Goal: Information Seeking & Learning: Learn about a topic

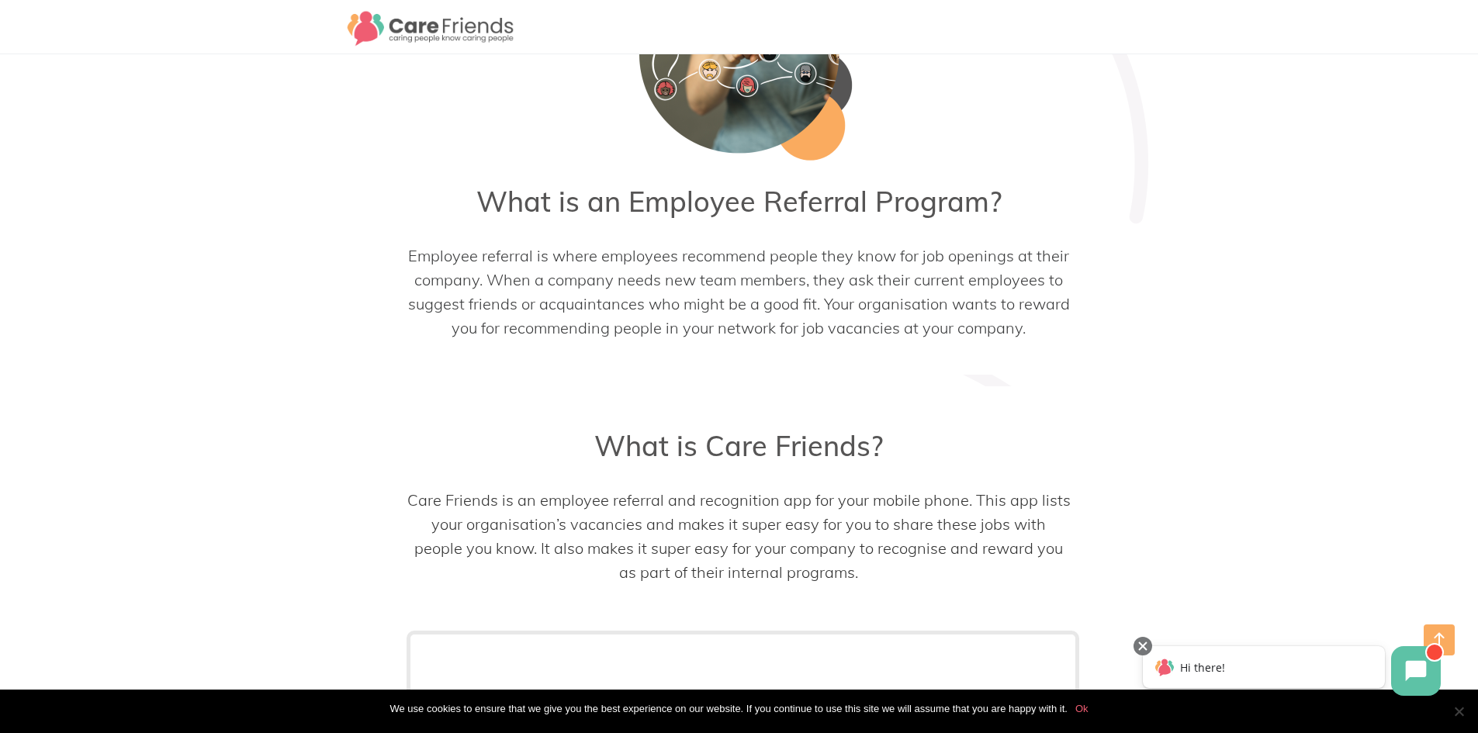
scroll to position [854, 0]
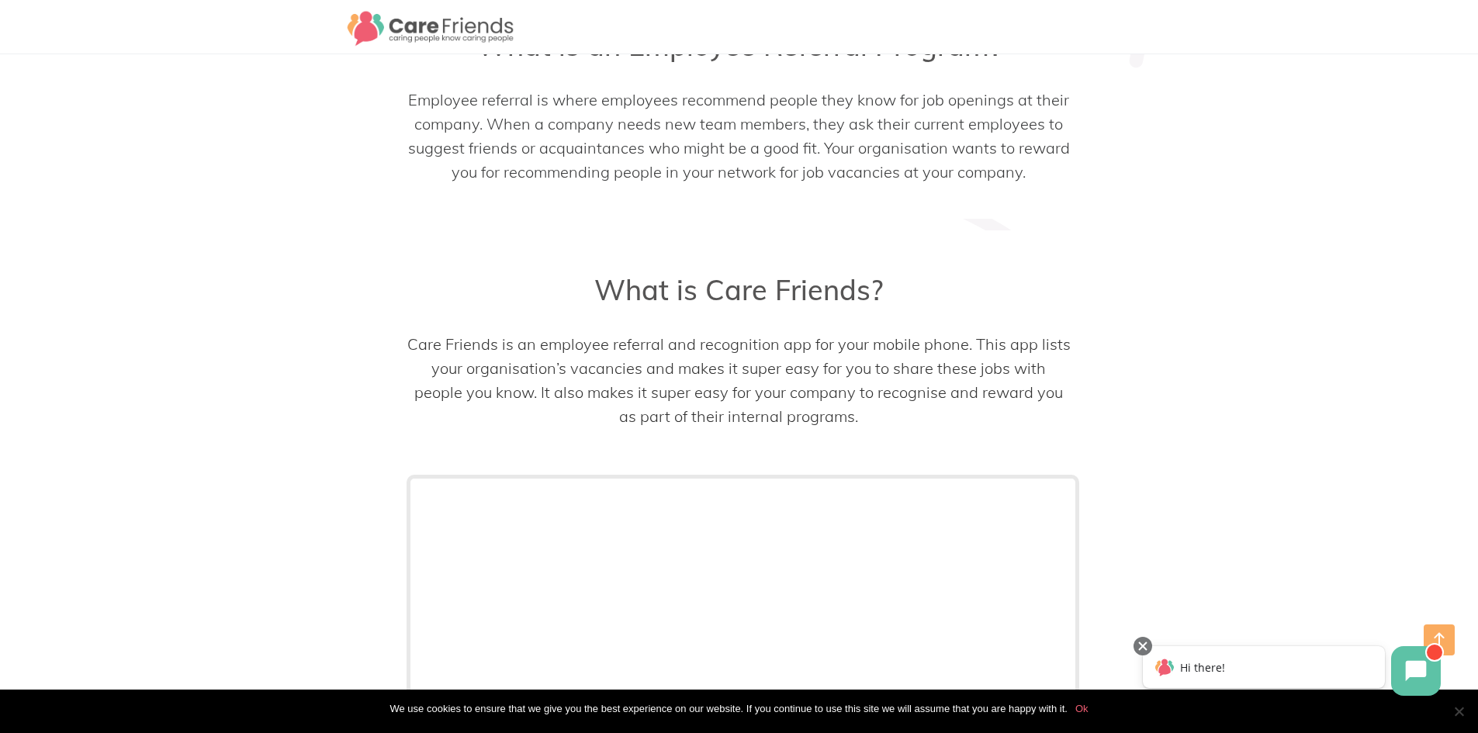
click at [660, 379] on p "Care Friends is an employee referral and recognition app for your mobile phone.…" at bounding box center [739, 380] width 665 height 96
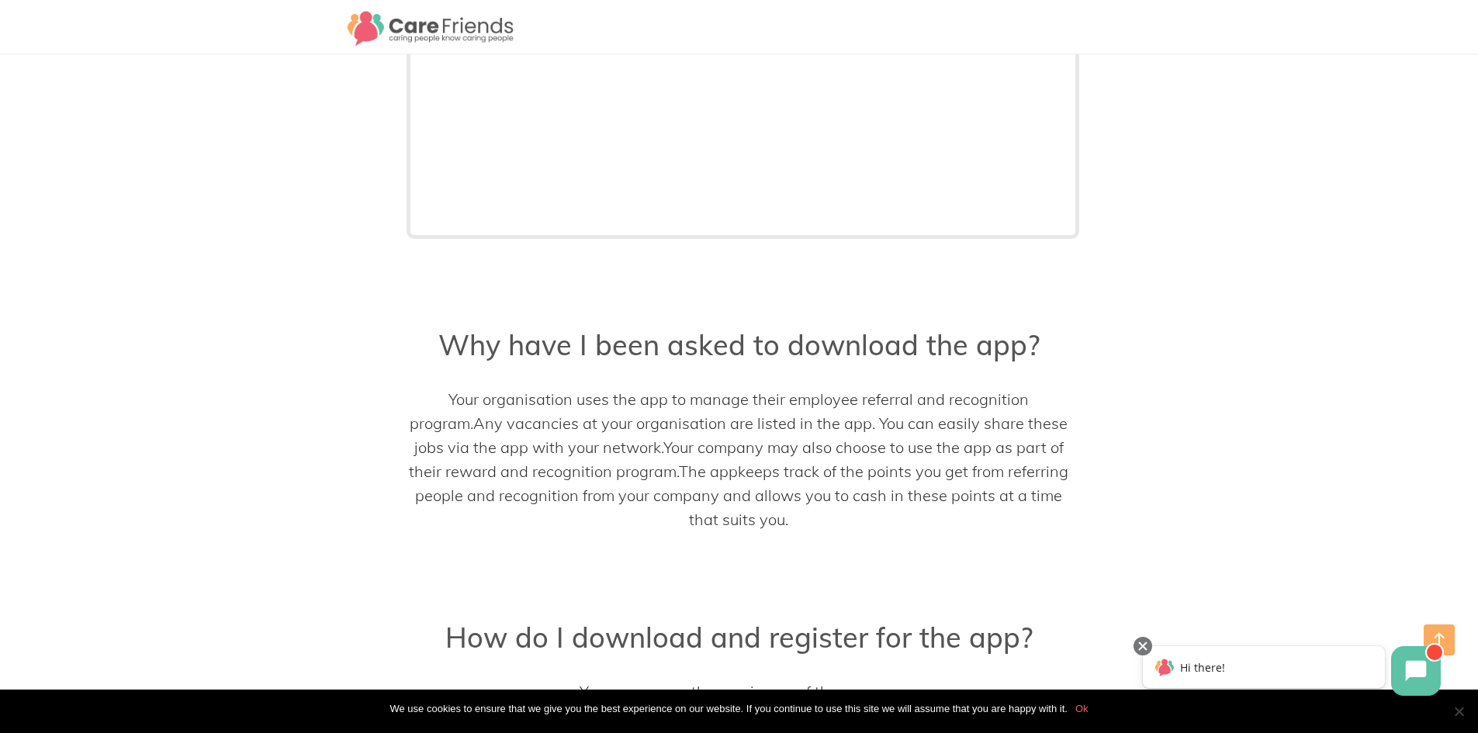
scroll to position [1474, 0]
click at [929, 442] on span "Your company may also choose to use the app as part of their reward and recogni…" at bounding box center [736, 456] width 655 height 43
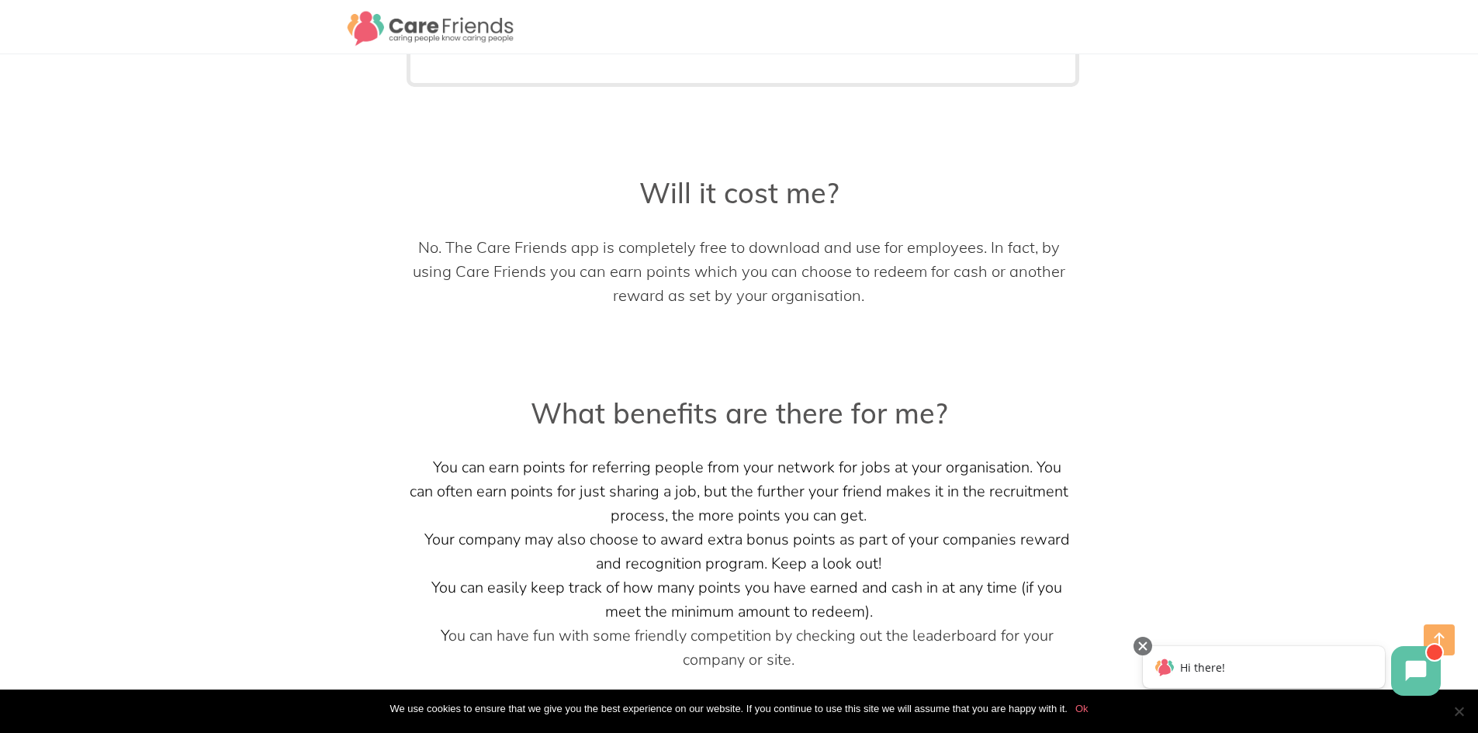
scroll to position [2871, 0]
click at [483, 241] on span "No. The Care Friends app is completely free to download and use for employees. …" at bounding box center [739, 268] width 653 height 68
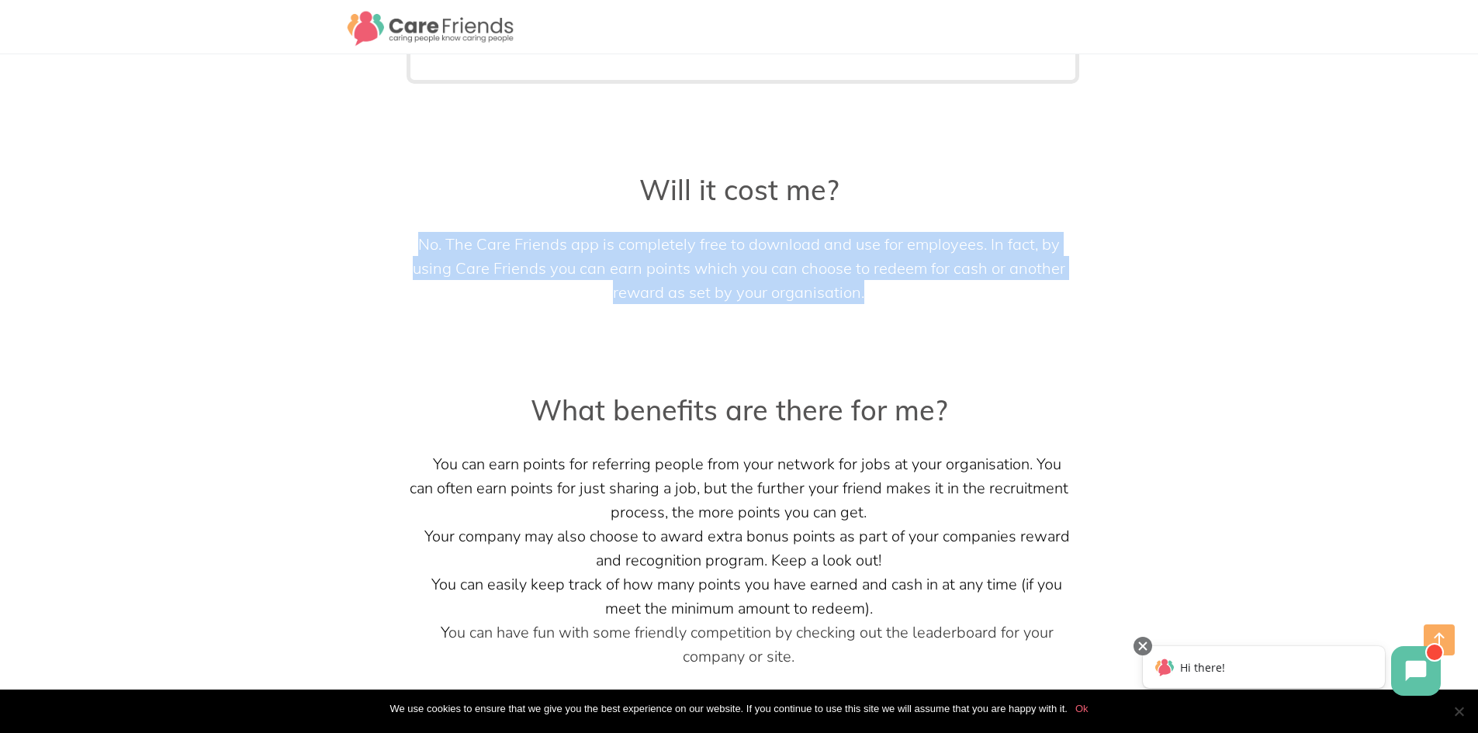
drag, startPoint x: 416, startPoint y: 240, endPoint x: 964, endPoint y: 309, distance: 552.2
click at [964, 309] on div "Will it cost me? No. The Care Friends app is completely free to download and us…" at bounding box center [739, 262] width 665 height 178
copy div "No. The Care Friends app is completely free to download and use for employees. …"
click at [657, 411] on h3 "What benefits are there for me?" at bounding box center [739, 410] width 665 height 34
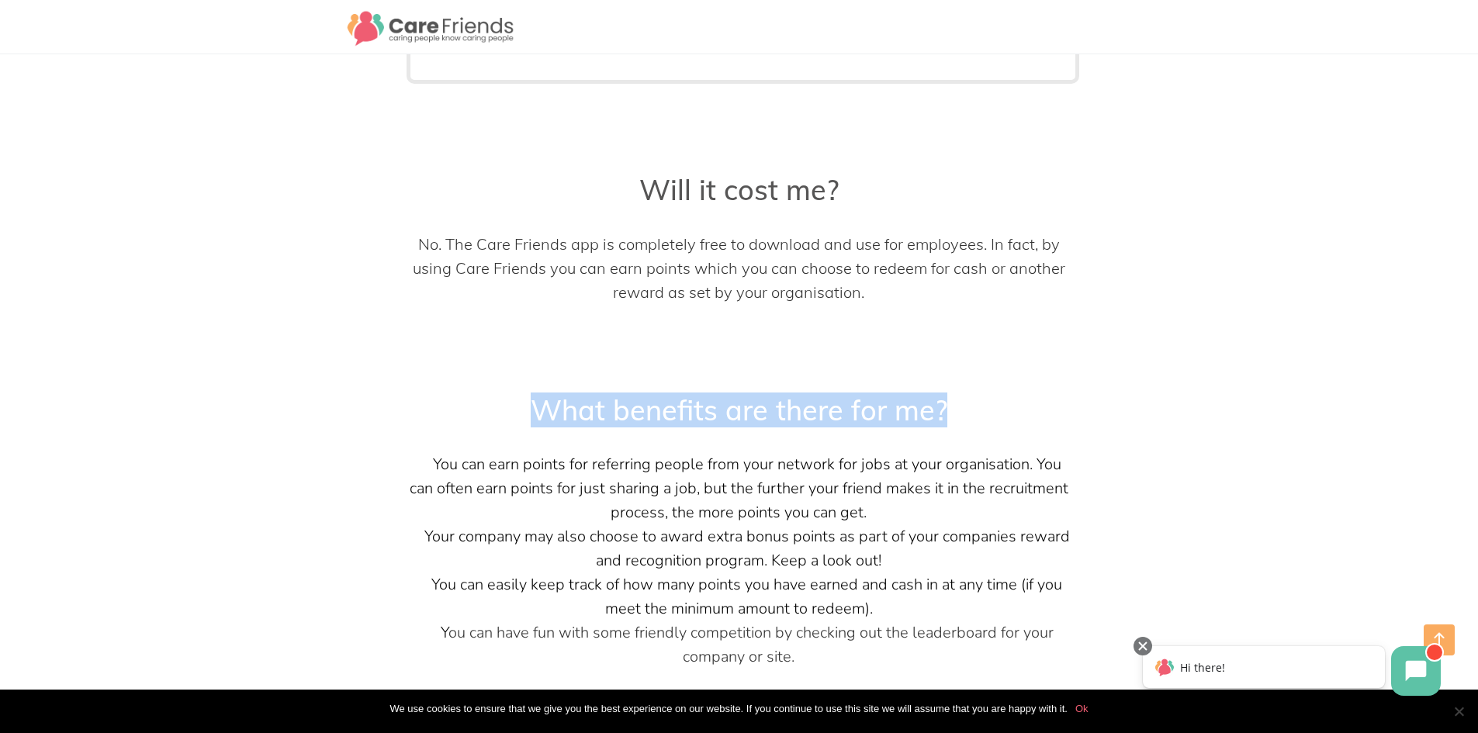
drag, startPoint x: 553, startPoint y: 408, endPoint x: 942, endPoint y: 403, distance: 389.6
click at [942, 403] on h3 "What benefits are there for me?" at bounding box center [739, 410] width 665 height 34
copy h3 "What benefits are there for me?"
click at [910, 554] on li "Your company may also choose to award extra bonus points as part of your compan…" at bounding box center [739, 549] width 665 height 48
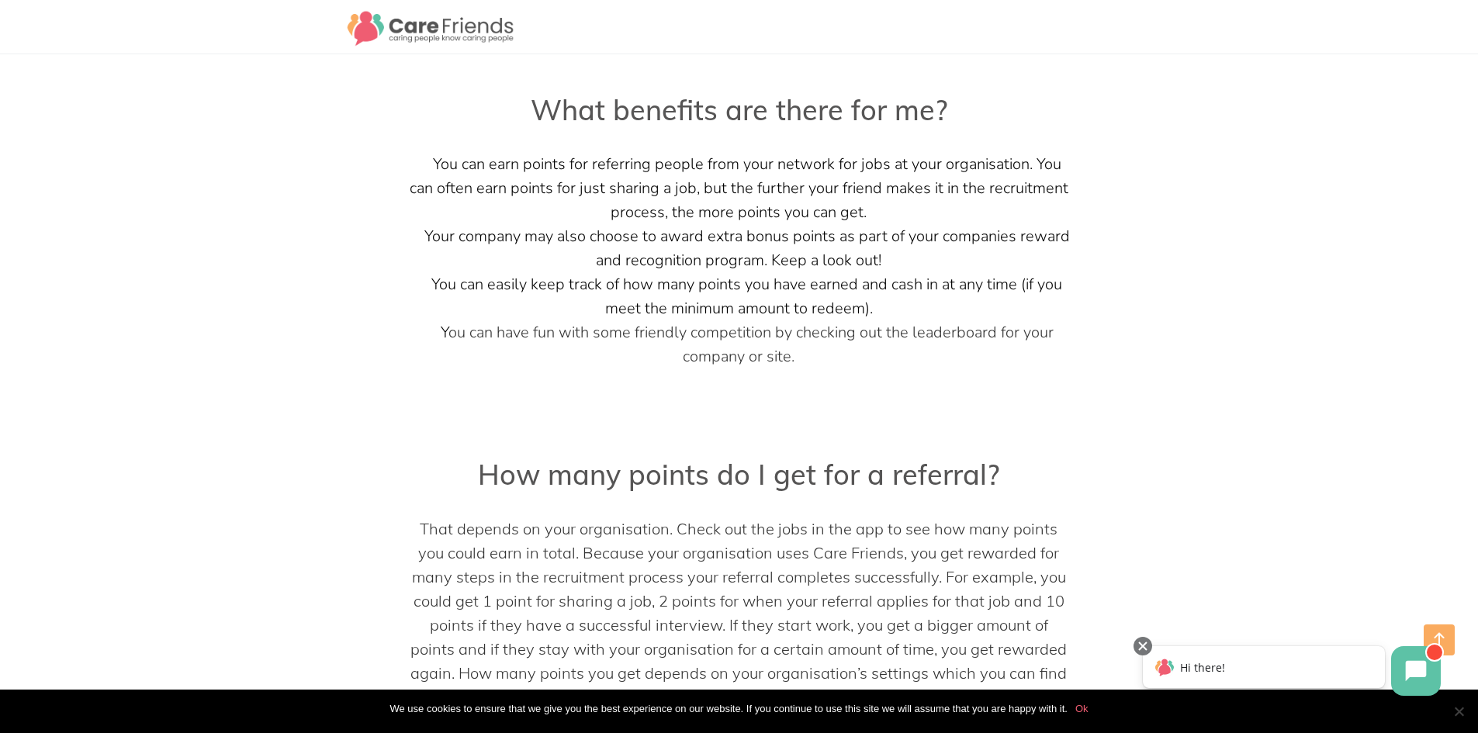
scroll to position [3259, 0]
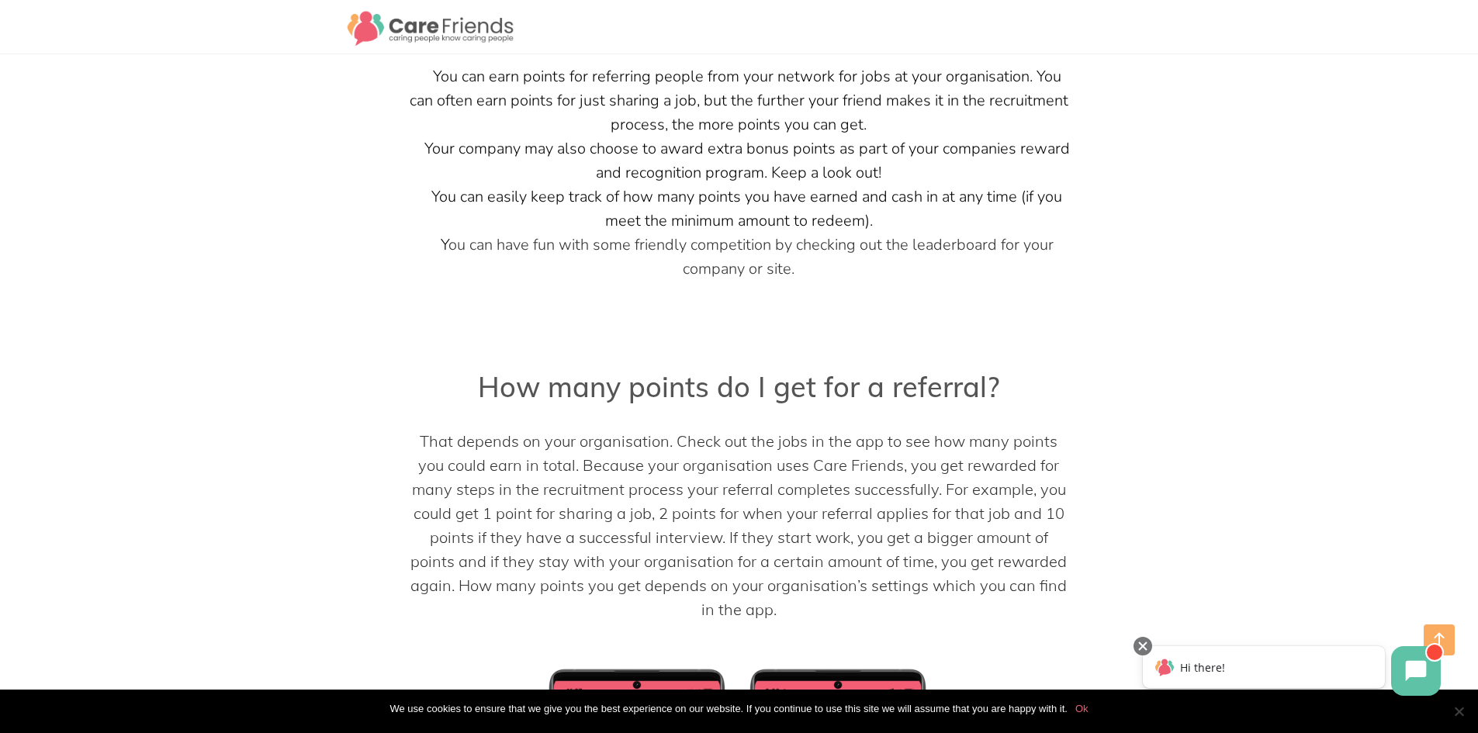
drag, startPoint x: 654, startPoint y: 474, endPoint x: 643, endPoint y: 473, distance: 11.7
click at [654, 474] on span "That depends on your organisation. Check out the jobs in the app to see how man…" at bounding box center [739, 525] width 657 height 188
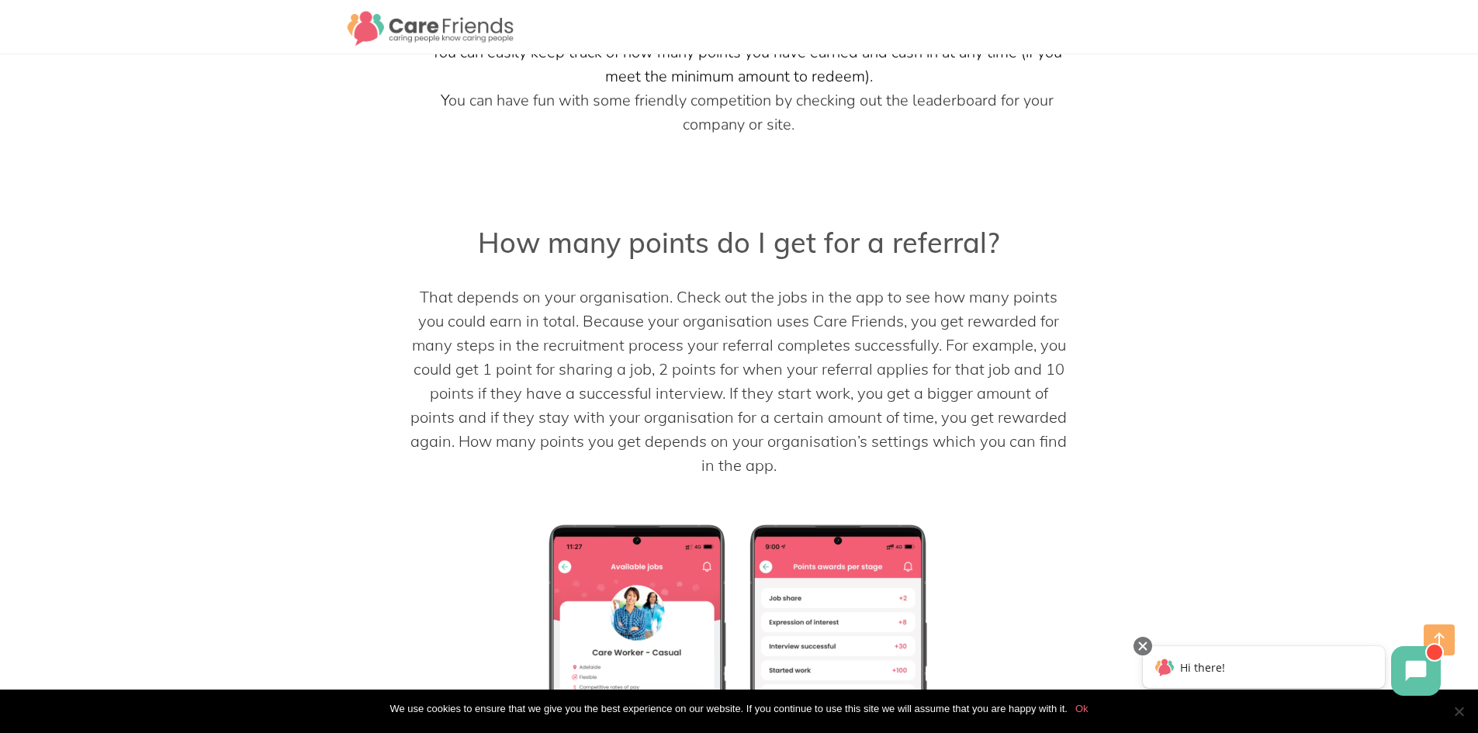
scroll to position [3415, 0]
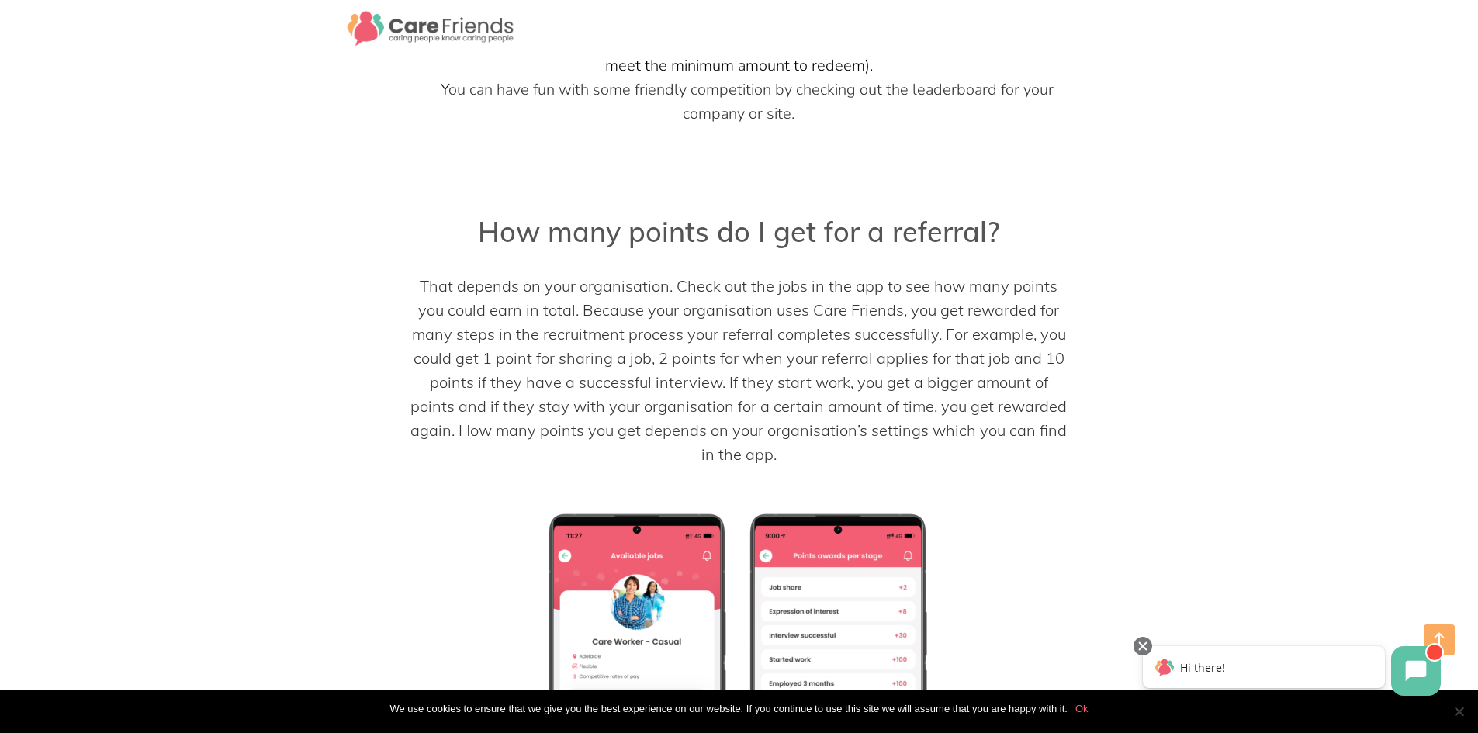
click at [1048, 380] on span "That depends on your organisation. Check out the jobs in the app to see how man…" at bounding box center [739, 370] width 657 height 188
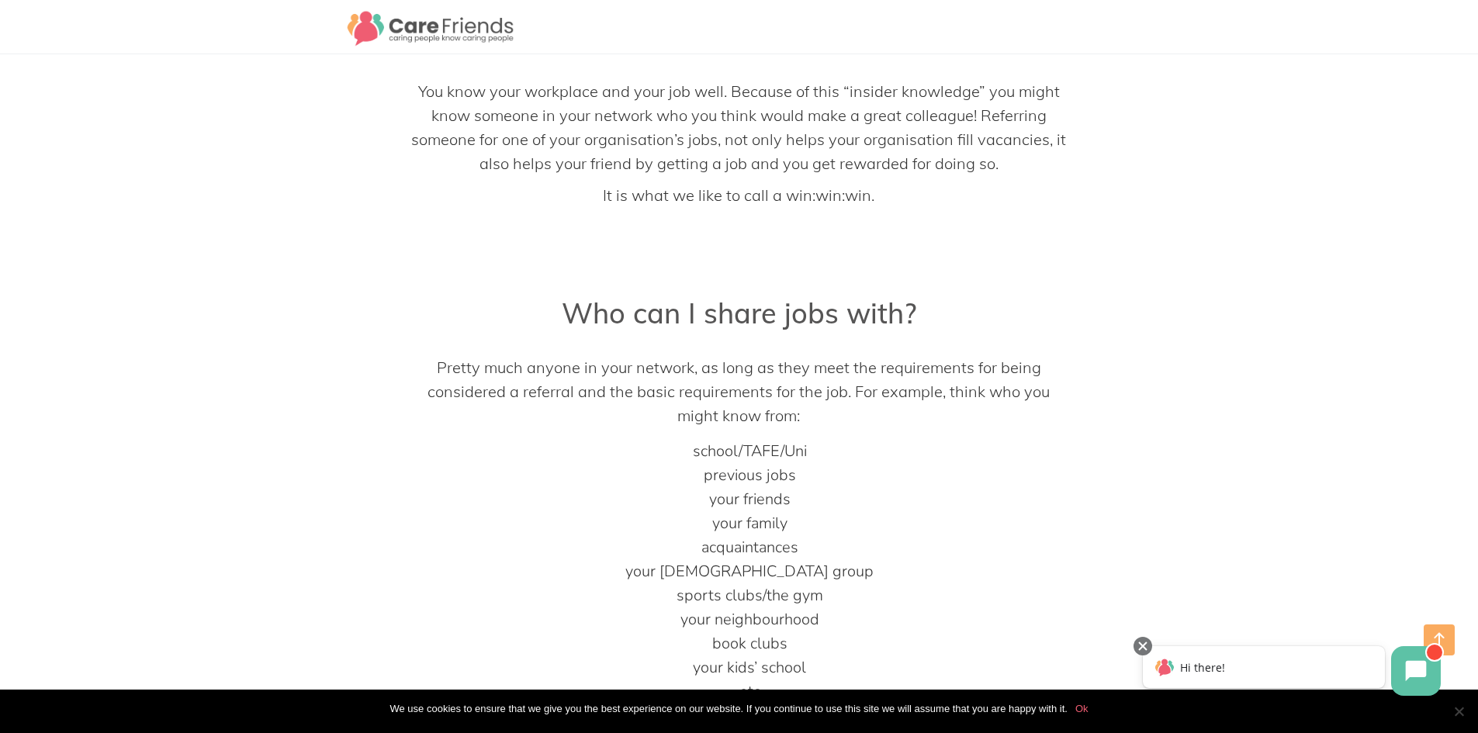
scroll to position [4346, 0]
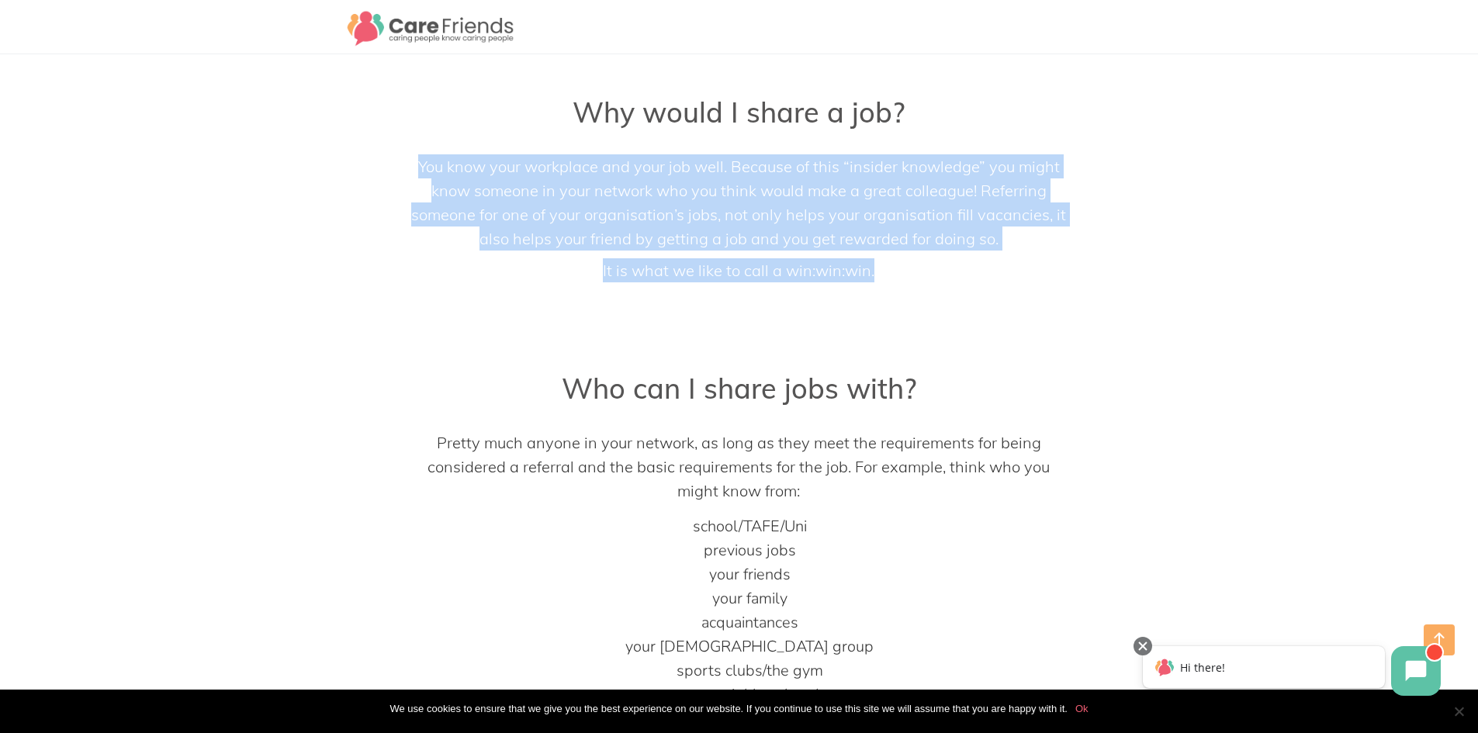
drag, startPoint x: 421, startPoint y: 140, endPoint x: 881, endPoint y: 248, distance: 471.7
click at [881, 248] on div "You know your workplace and your job well. Because of this “insider knowledge” …" at bounding box center [739, 218] width 665 height 128
copy div "You know your workplace and your job well. Because of this “insider knowledge” …"
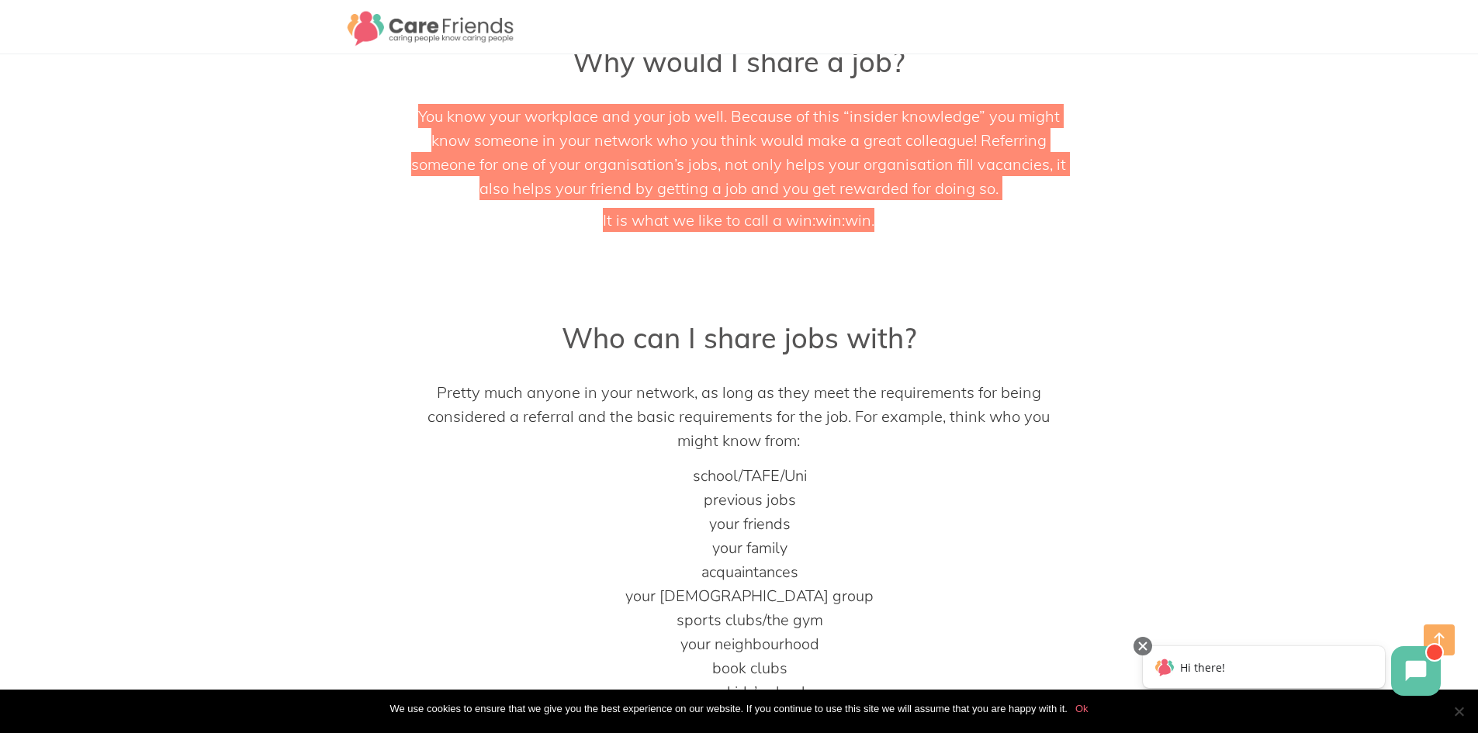
scroll to position [4423, 0]
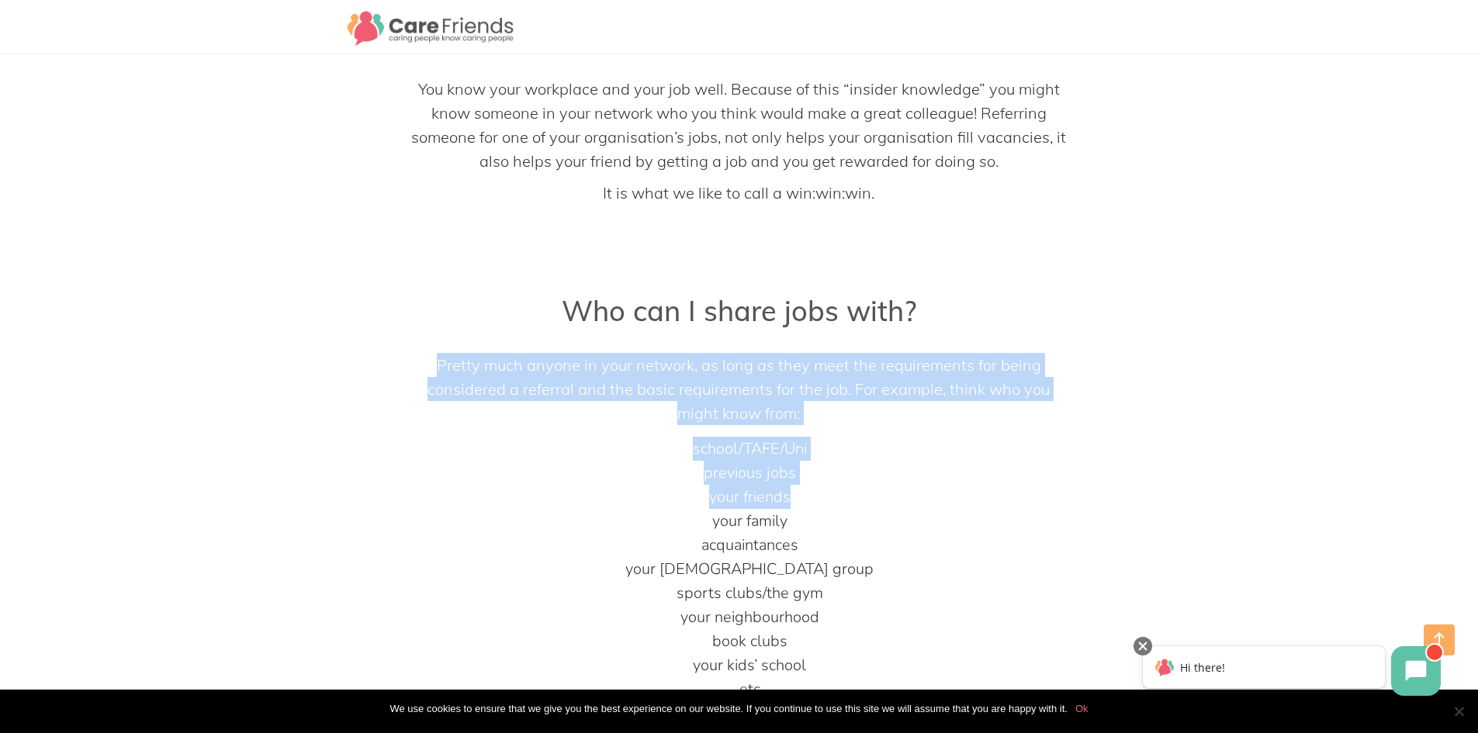
drag, startPoint x: 435, startPoint y: 334, endPoint x: 899, endPoint y: 474, distance: 484.6
click at [899, 474] on div "Pretty much anyone in your network, as long as they meet the requirements for b…" at bounding box center [739, 527] width 665 height 348
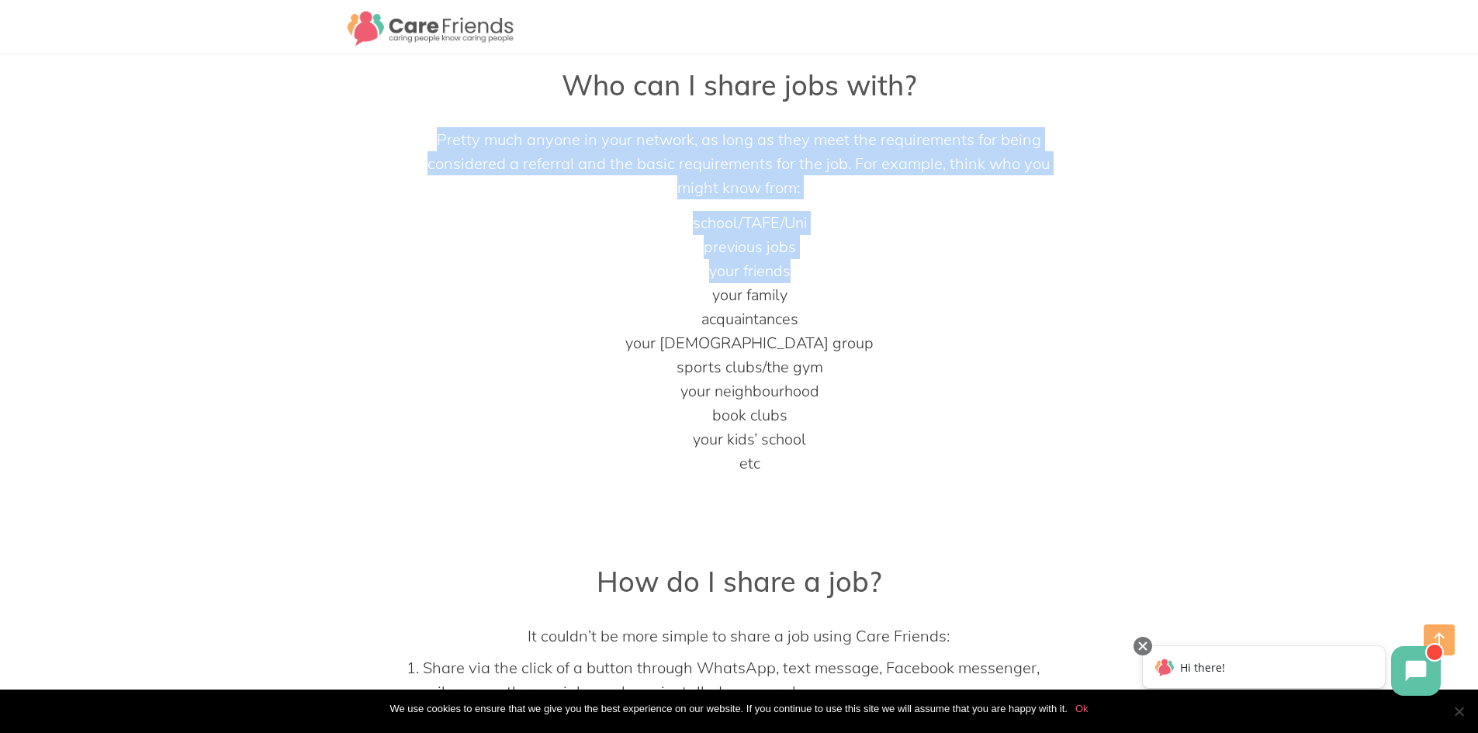
scroll to position [4656, 0]
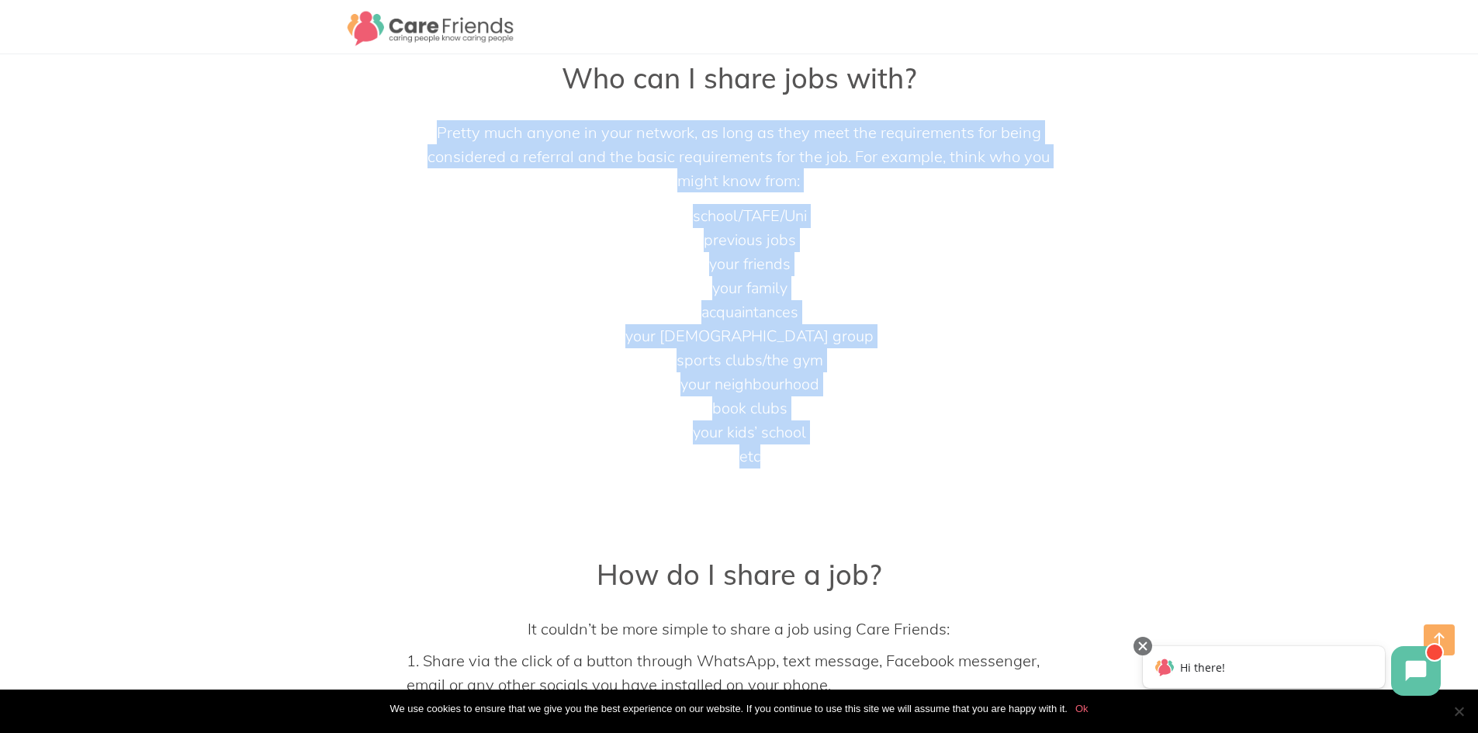
click at [792, 445] on li "etc" at bounding box center [739, 457] width 665 height 24
copy div "Pretty much anyone in your network, as long as they meet the requirements for b…"
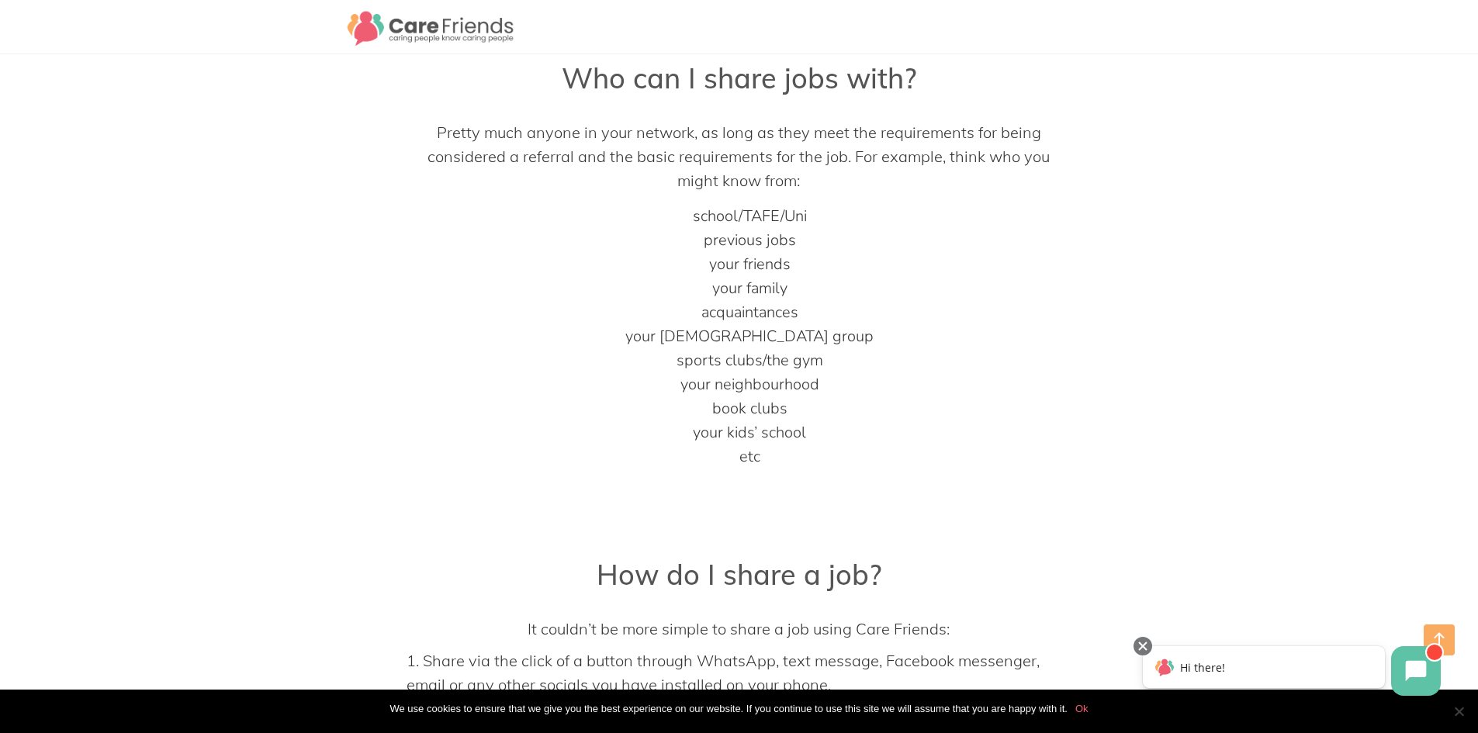
click at [573, 469] on div at bounding box center [739, 492] width 665 height 47
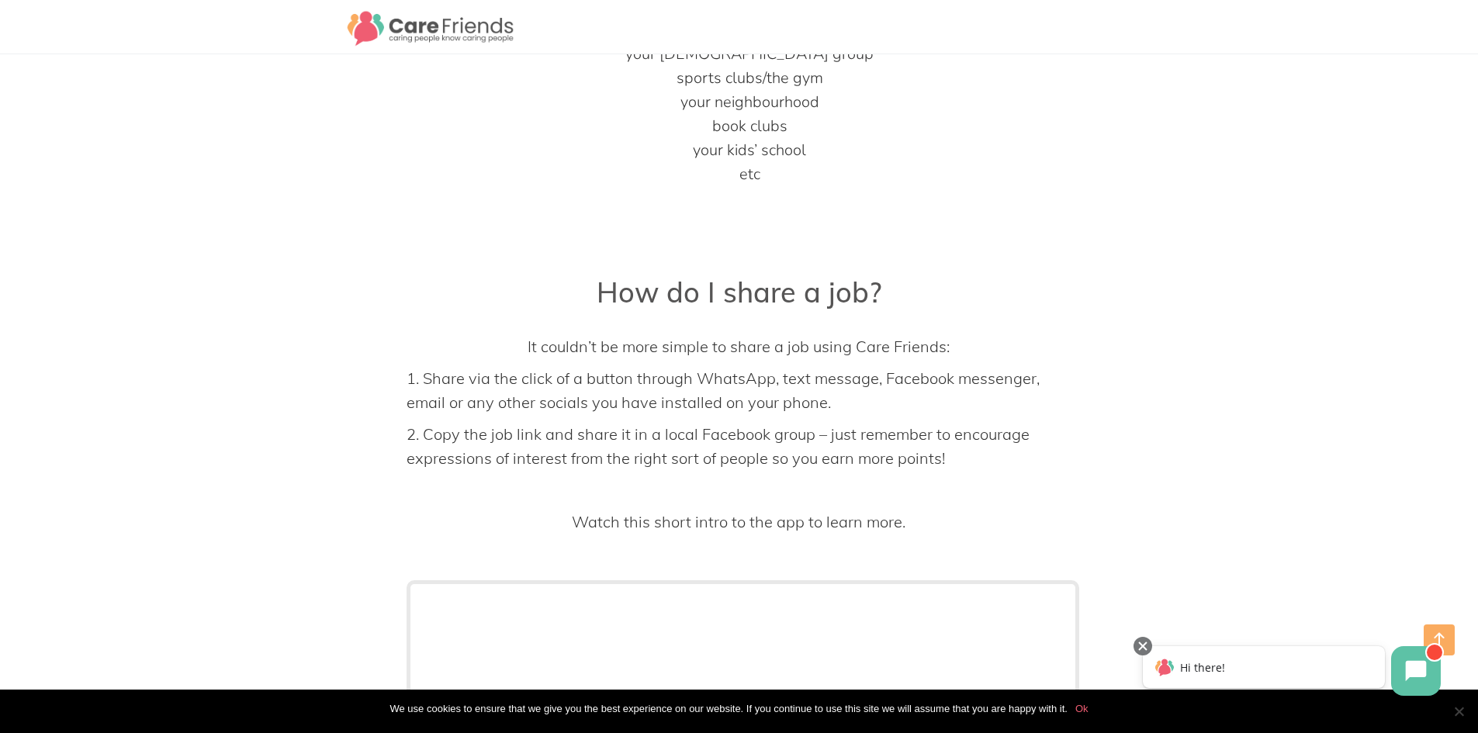
scroll to position [4967, 0]
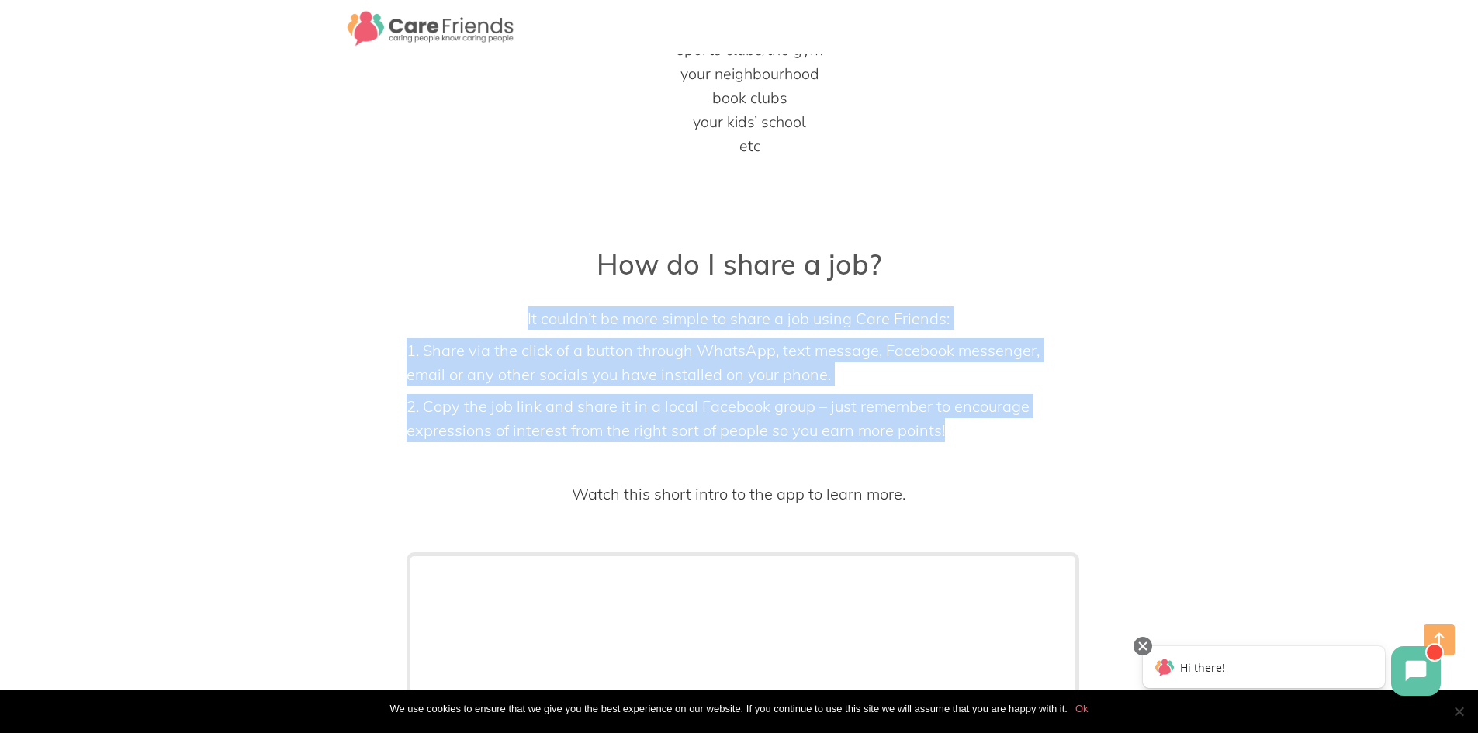
drag, startPoint x: 526, startPoint y: 293, endPoint x: 948, endPoint y: 407, distance: 437.5
click at [948, 407] on div "It couldn’t be more simple to share a job using Care Friends: 1. Share via the …" at bounding box center [739, 406] width 665 height 199
copy div "It couldn’t be more simple to share a job using Care Friends: 1. Share via the …"
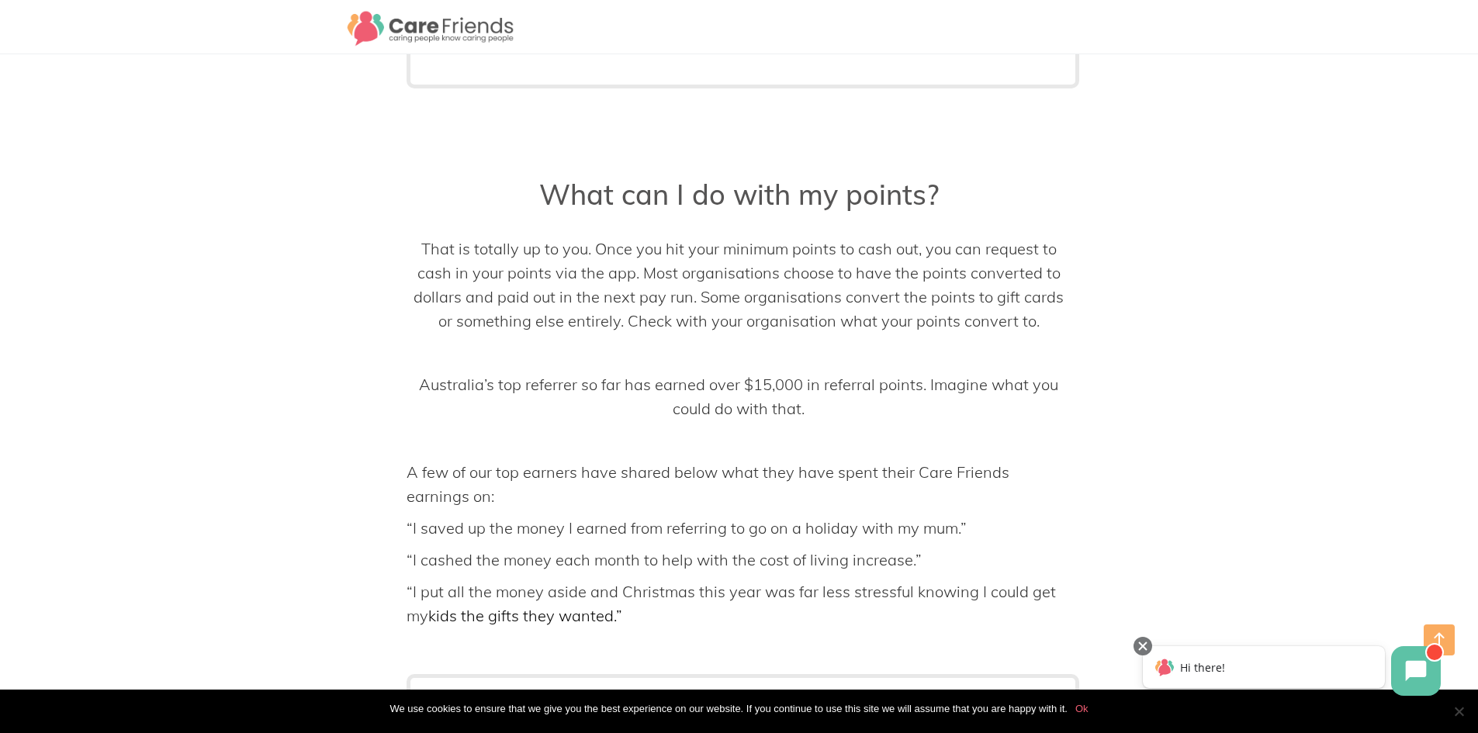
scroll to position [5820, 0]
